Goal: Task Accomplishment & Management: Manage account settings

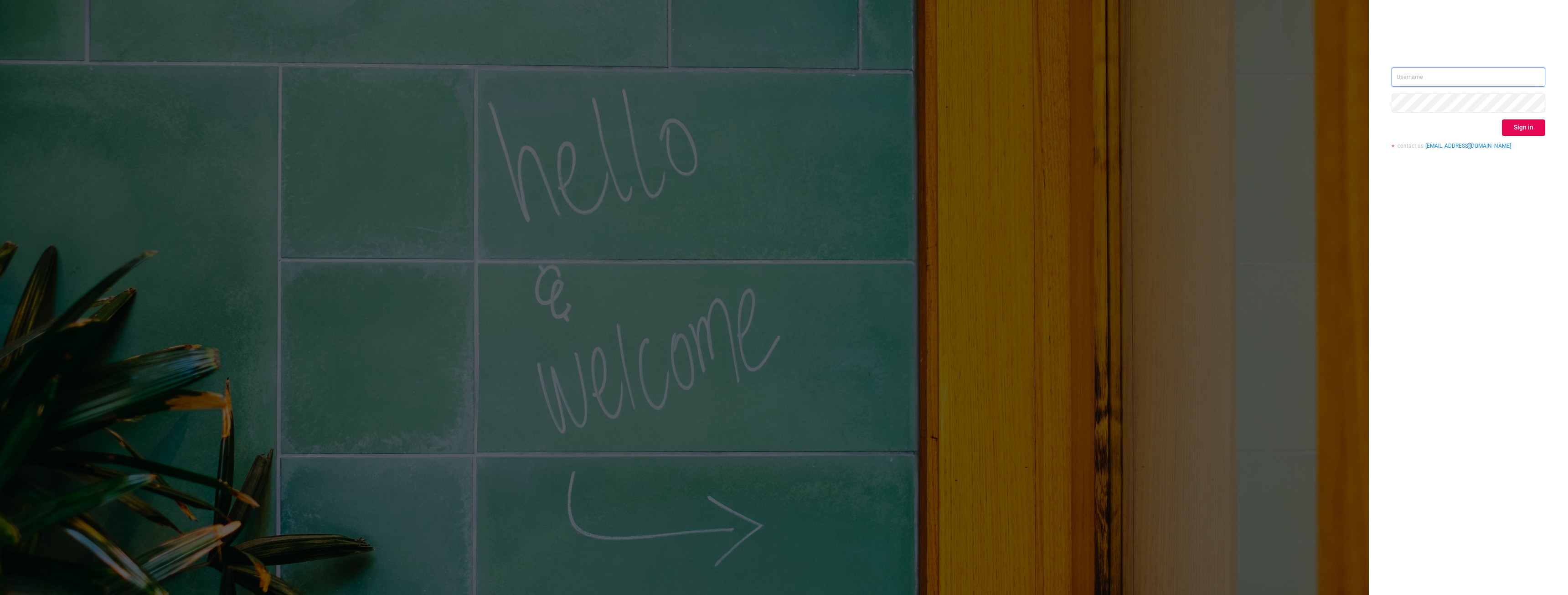
click at [1436, 79] on input "text" at bounding box center [1468, 77] width 153 height 19
type input "waqar.a@protoneffect.com"
click at [1518, 126] on button "Sign in" at bounding box center [1523, 127] width 43 height 16
click at [1545, 24] on icon "icon: close" at bounding box center [1544, 23] width 6 height 6
click at [1466, 79] on input "waqar.a@protoneffect.com" at bounding box center [1468, 77] width 153 height 19
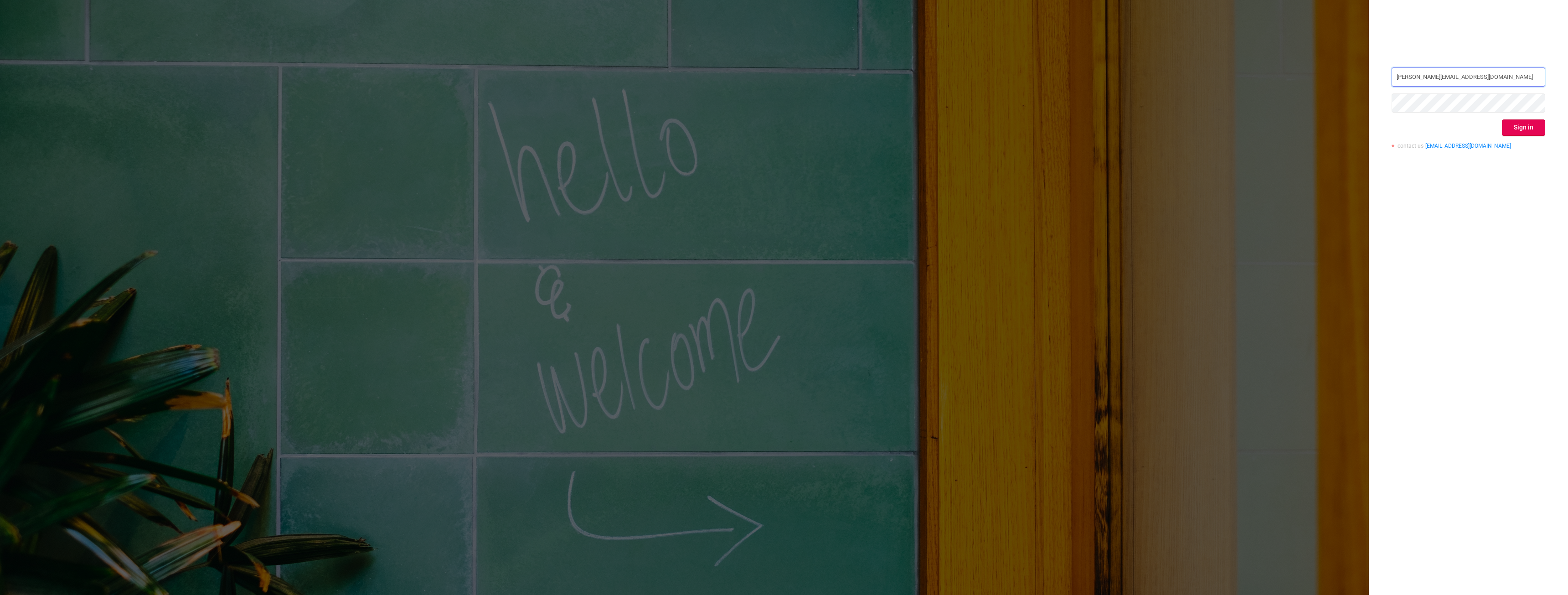
click at [1466, 79] on input "waqar.a@protoneffect.com" at bounding box center [1468, 77] width 153 height 19
click at [1432, 79] on input "text" at bounding box center [1468, 77] width 153 height 19
type input "waqar.a"
click at [1514, 133] on button "Sign in" at bounding box center [1523, 127] width 43 height 16
